Goal: Use online tool/utility: Utilize a website feature to perform a specific function

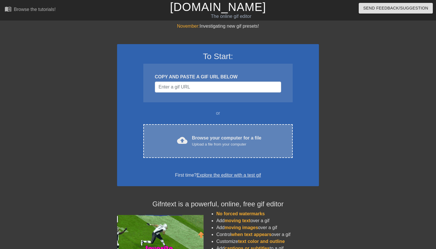
click at [200, 139] on div "Browse your computer for a file Upload a file from your computer" at bounding box center [227, 141] width 70 height 13
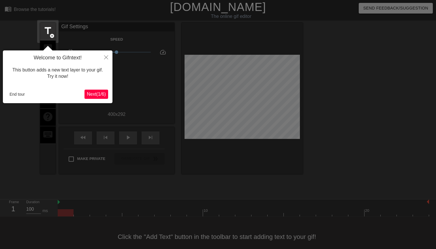
scroll to position [8, 0]
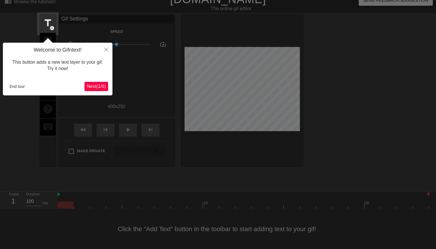
click at [105, 48] on icon "Close" at bounding box center [106, 50] width 4 height 4
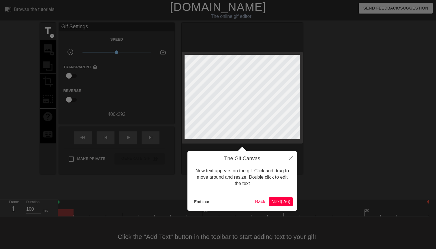
click at [289, 157] on icon "Close" at bounding box center [291, 158] width 4 height 4
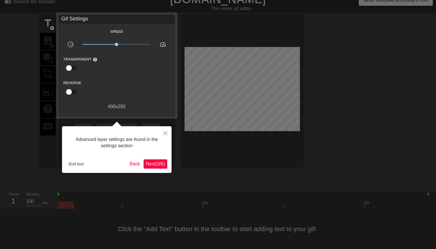
click at [164, 133] on icon "Close" at bounding box center [165, 133] width 4 height 4
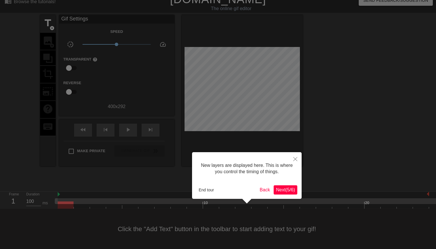
scroll to position [5, 0]
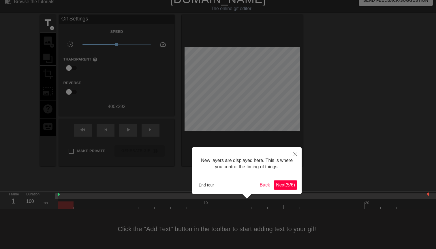
click at [296, 155] on icon "Close" at bounding box center [295, 154] width 4 height 4
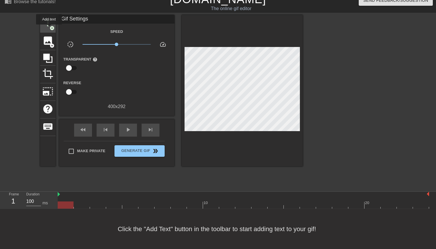
click at [50, 29] on span "add_circle" at bounding box center [52, 28] width 5 height 5
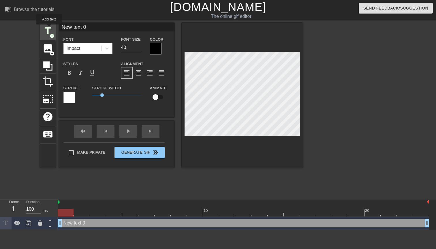
scroll to position [0, 0]
type input "b"
type textarea "b"
type input "be"
type textarea "be"
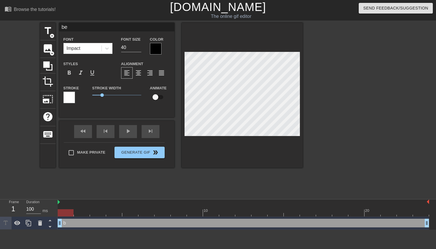
type input "bei"
type textarea "bei"
type input "bein"
type textarea "bein"
type input "being"
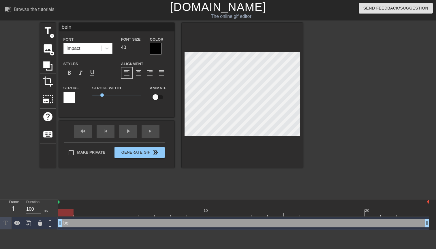
type textarea "being"
type input "being"
type textarea "being"
type input "being c"
type textarea "being c"
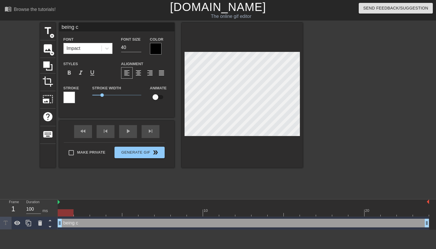
type input "being ch"
type textarea "being ch"
type input "being cha"
type textarea "being cha"
type input "being chai"
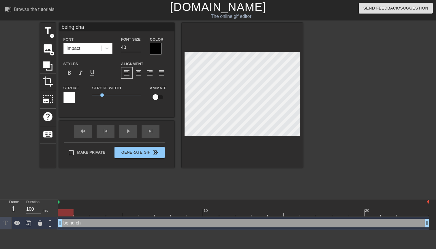
type textarea "being chai"
type input "being chair"
type textarea "being chair"
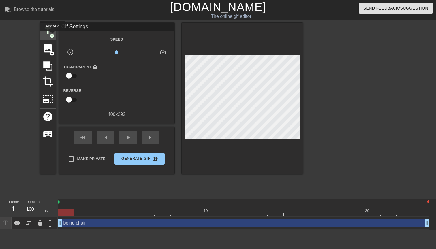
click at [53, 35] on span "add_circle" at bounding box center [52, 35] width 5 height 5
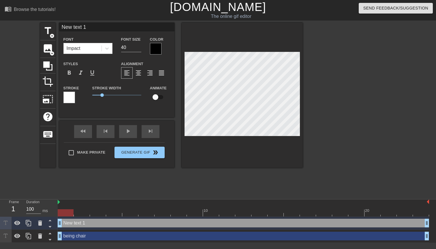
type input "_"
type textarea "_"
type input "__"
type textarea "__"
type input "___"
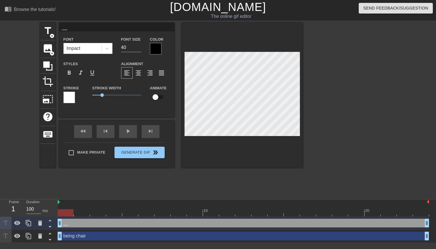
type textarea "___"
type input "____"
type textarea "____"
type input "_____"
type textarea "_____"
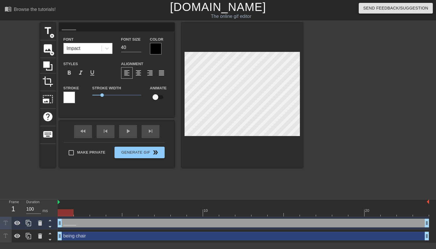
type input "______"
type textarea "______"
type input "_______"
type textarea "_______"
type input "________"
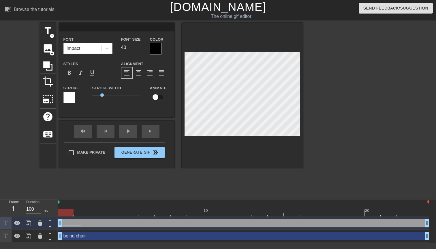
type textarea "________"
type input "_______"
type textarea "_______"
type input "______"
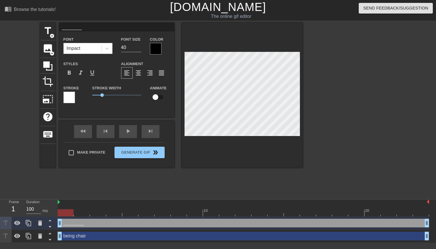
type textarea "______"
type input "_____"
type textarea "_____"
type input "____"
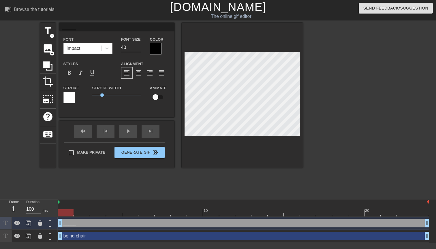
type textarea "____"
type input "___"
type textarea "___"
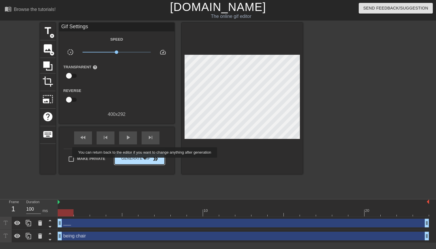
click at [149, 162] on span "Generate Gif double_arrow" at bounding box center [139, 158] width 45 height 7
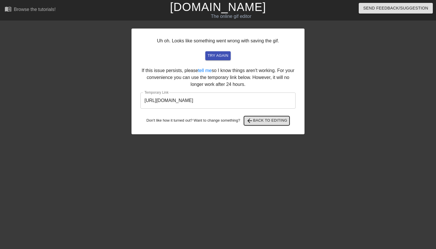
click at [251, 119] on span "arrow_back" at bounding box center [249, 120] width 7 height 7
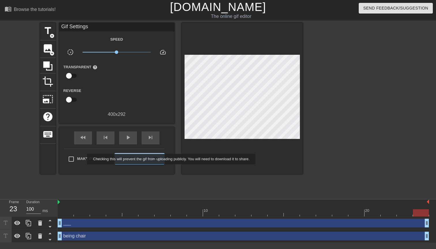
click at [83, 159] on span "Make Private" at bounding box center [91, 159] width 28 height 6
click at [77, 159] on input "Make Private" at bounding box center [71, 159] width 12 height 12
checkbox input "true"
click at [134, 159] on span "Generate Gif double_arrow" at bounding box center [139, 158] width 45 height 7
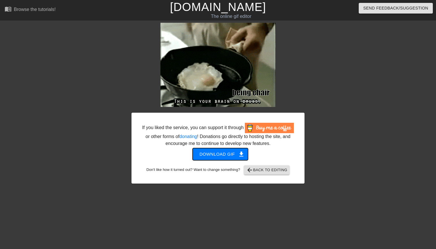
click at [217, 158] on span "Download gif get_app" at bounding box center [221, 155] width 42 height 8
